Goal: Communication & Community: Answer question/provide support

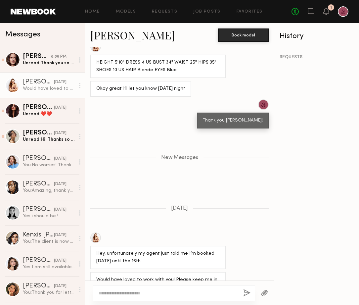
scroll to position [508, 0]
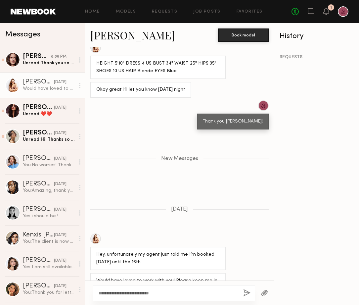
type textarea "**********"
click at [246, 291] on button "button" at bounding box center [246, 293] width 7 height 8
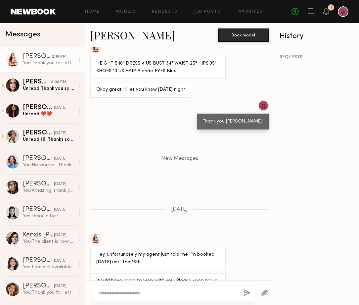
scroll to position [577, 0]
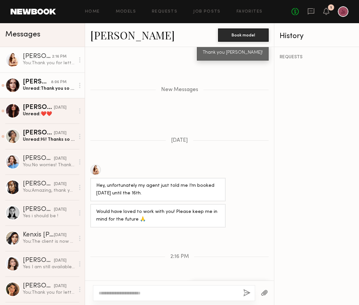
click at [48, 89] on div "Unread: Thank you so much for the quick communication ☺️" at bounding box center [49, 88] width 52 height 6
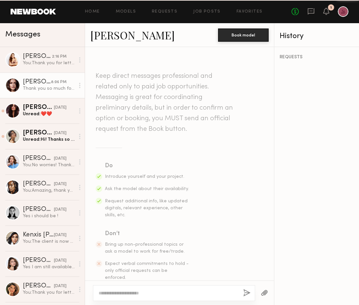
scroll to position [426, 0]
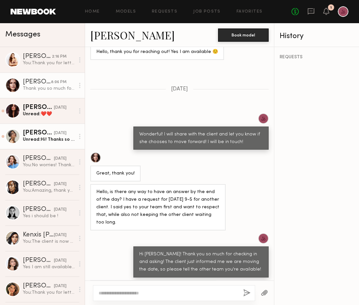
click at [41, 132] on div "Cindy N." at bounding box center [38, 133] width 31 height 7
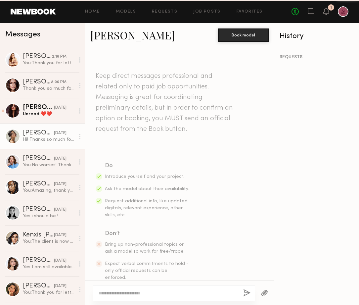
scroll to position [221, 0]
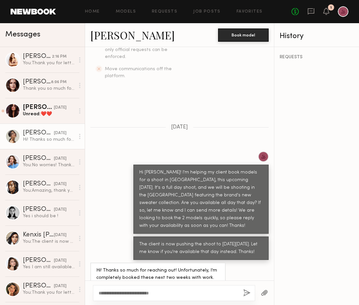
type textarea "**********"
click at [248, 291] on button "button" at bounding box center [246, 293] width 7 height 8
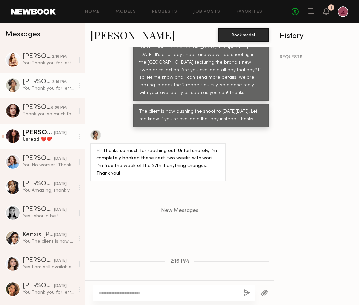
click at [44, 140] on div "Unread: ❤️❤️" at bounding box center [49, 139] width 52 height 6
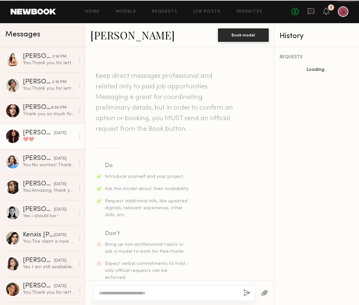
scroll to position [227, 0]
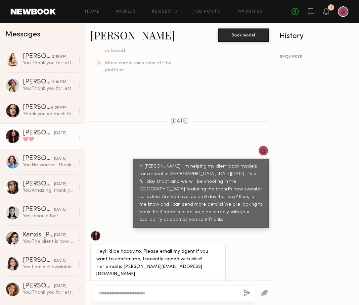
click at [115, 35] on link "Viktoria P." at bounding box center [132, 35] width 84 height 14
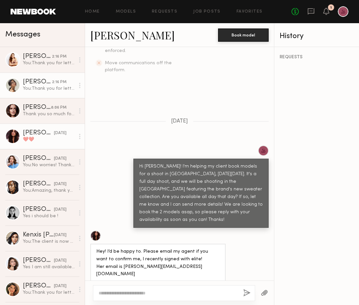
click at [43, 93] on link "Cindy N. 2:16 PM You: Thank you for letting me know!" at bounding box center [42, 84] width 85 height 25
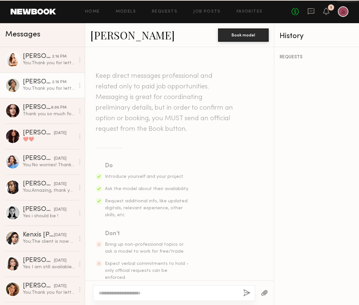
scroll to position [303, 0]
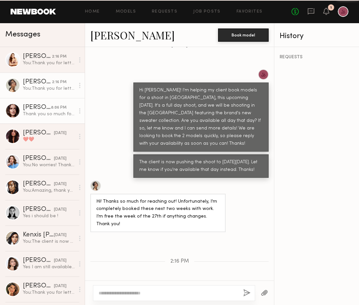
click at [35, 114] on div "Thank you so much for the quick communication ☺️" at bounding box center [49, 114] width 52 height 6
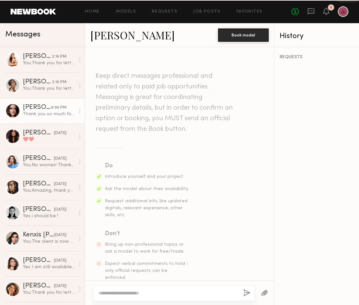
scroll to position [426, 0]
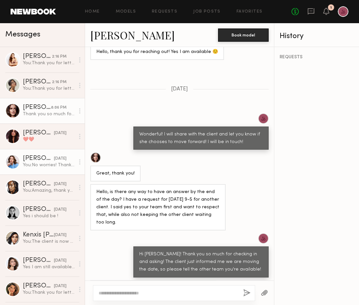
click at [32, 173] on link "Dina K. yesterday You: No worries! Thank you for letting me know! :)" at bounding box center [42, 161] width 85 height 25
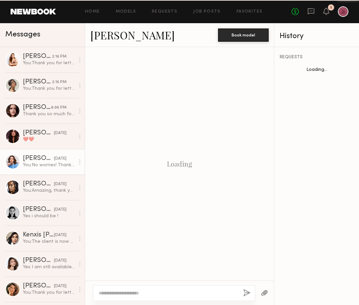
scroll to position [219, 0]
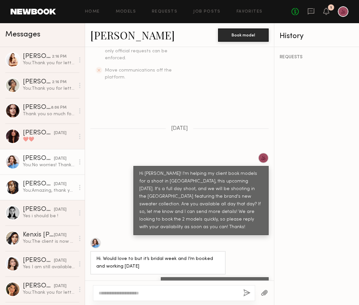
click at [32, 188] on div "You: Amazing, thank you! I'll let the client know and get back to you!" at bounding box center [49, 190] width 52 height 6
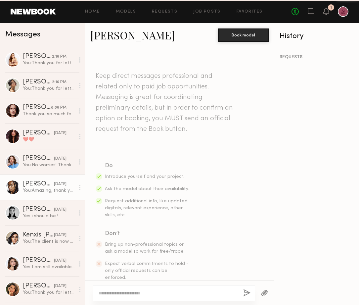
scroll to position [321, 0]
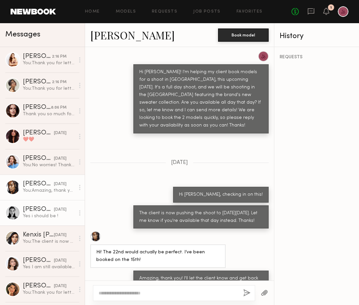
click at [30, 210] on div "Rachel F." at bounding box center [38, 209] width 31 height 7
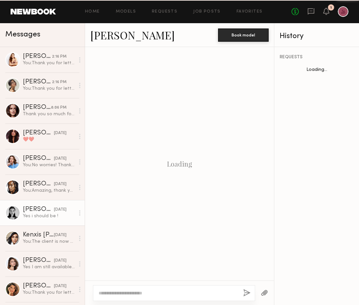
scroll to position [321, 0]
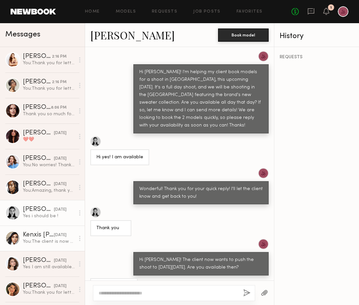
click at [29, 238] on div "Kenxis J." at bounding box center [38, 235] width 31 height 7
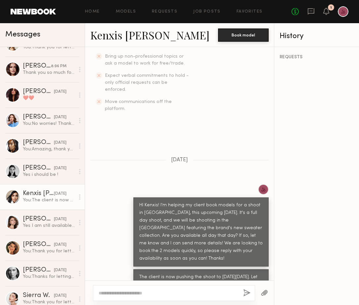
scroll to position [45, 0]
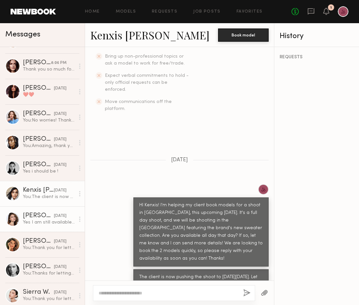
click at [36, 210] on link "Natalia T. yesterday Yes I am still available! If there is any way to do an aft…" at bounding box center [42, 218] width 85 height 25
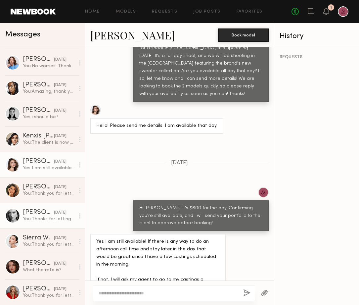
scroll to position [99, 0]
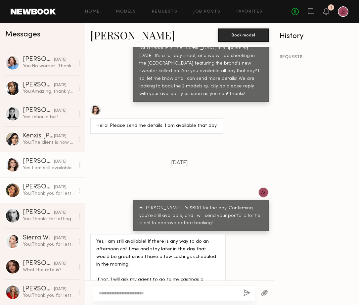
click at [40, 187] on div "Manuela G." at bounding box center [38, 187] width 31 height 7
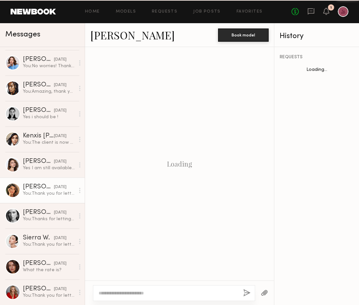
scroll to position [241, 0]
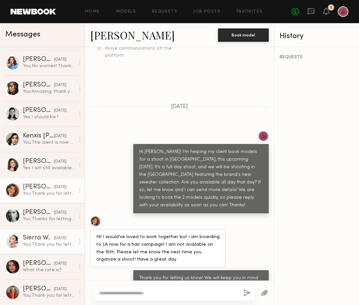
click at [30, 244] on div "You: Thank you for letting us know Sierra!" at bounding box center [49, 244] width 52 height 6
